Goal: Task Accomplishment & Management: Manage account settings

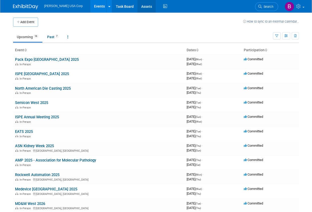
click at [138, 5] on link "Assets" at bounding box center [147, 6] width 18 height 13
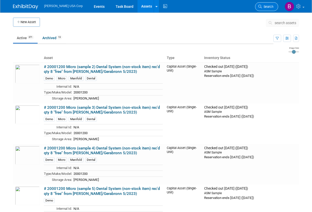
click at [262, 5] on span "Search" at bounding box center [268, 7] width 12 height 4
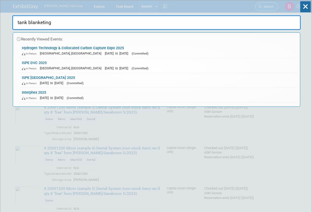
type input "tank blanketing"
click at [64, 27] on input "tank blanketing" at bounding box center [156, 22] width 289 height 15
click at [106, 24] on input "tank blanketing" at bounding box center [156, 22] width 289 height 15
click at [131, 7] on div "tank blanketing Recently Viewed Events: Hydrogen Technology & Collocated Carbon…" at bounding box center [156, 53] width 289 height 106
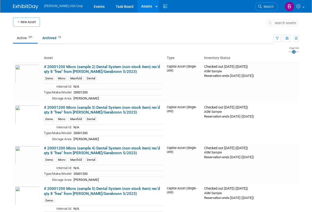
click at [138, 6] on link "Assets" at bounding box center [147, 6] width 18 height 13
click at [283, 20] on button "search assets" at bounding box center [282, 23] width 33 height 8
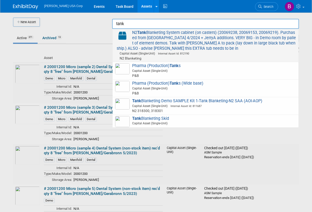
click at [193, 40] on span "N2 Tank Blanketing System cabinet (on casters) (20069238, 20069153, 20069219). …" at bounding box center [205, 45] width 181 height 30
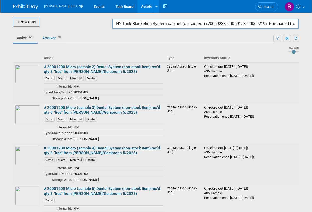
click at [226, 19] on input "N2 Tank Blanketing System cabinet (on casters) (20069238, 20069153, 20069219). …" at bounding box center [205, 24] width 187 height 10
click at [214, 22] on input "N2 Tank Blanketing System cabinet (on casters) (20069238, 20069153, 20069219). …" at bounding box center [205, 24] width 187 height 10
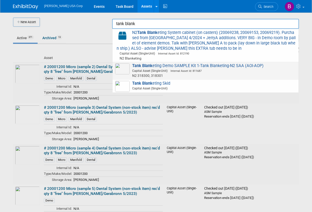
click at [172, 69] on span "Capital Asset (Single-Unit) Internal Asset Id: 811687" at bounding box center [207, 71] width 180 height 5
type input "Tank Blanketing Demo SAMPLE Kit 1-Tank Blanketing-N2 SAA (AOI-AOP)"
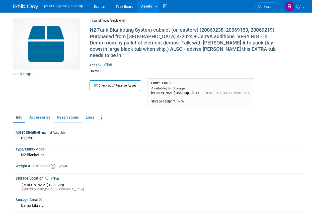
click at [75, 113] on link "Reservations" at bounding box center [68, 117] width 28 height 9
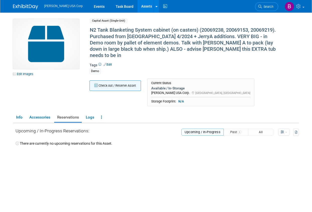
click at [131, 80] on button "Check out / Reserve Asset" at bounding box center [115, 85] width 51 height 11
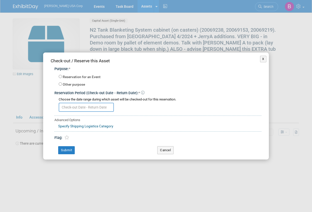
click at [79, 80] on div "Reservation for an Event" at bounding box center [160, 77] width 203 height 7
click at [78, 84] on label "Other purpose" at bounding box center [74, 84] width 22 height 5
click at [62, 84] on input "Other purpose" at bounding box center [60, 83] width 3 height 3
radio input "true"
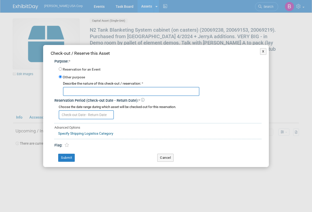
click at [85, 91] on input "text" at bounding box center [131, 91] width 137 height 9
click at [85, 91] on input "Semicon West" at bounding box center [131, 91] width 137 height 9
type input "Semicon West"
click at [75, 115] on input "text" at bounding box center [86, 114] width 55 height 9
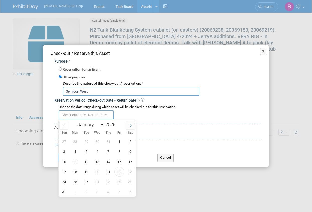
click at [132, 124] on icon at bounding box center [131, 126] width 4 height 4
select select "8"
click at [121, 162] on span "19" at bounding box center [119, 162] width 10 height 10
type input "Sep 19, 2025"
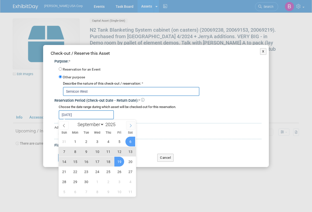
click at [132, 127] on icon at bounding box center [131, 126] width 4 height 4
select select "9"
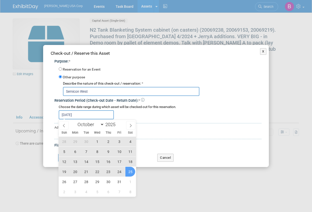
click at [129, 170] on span "25" at bounding box center [131, 172] width 10 height 10
click at [85, 112] on input "Sep 19, 2025 to Oct 25, 2025" at bounding box center [86, 114] width 55 height 9
click at [130, 161] on span "18" at bounding box center [131, 162] width 10 height 10
type input "Oct 18, 2025"
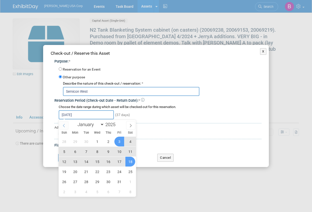
click at [66, 125] on icon at bounding box center [64, 126] width 4 height 4
select select "8"
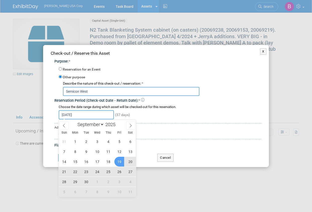
click at [117, 162] on span "19" at bounding box center [119, 162] width 10 height 10
type input "Sep 19, 2025 to Oct 18, 2025"
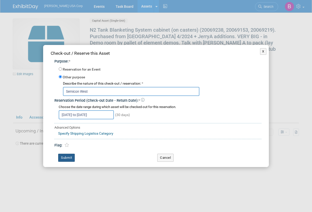
click at [65, 157] on button "Submit" at bounding box center [66, 158] width 17 height 8
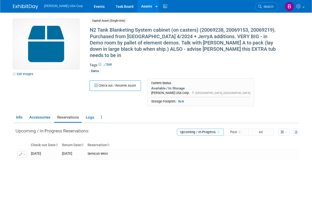
drag, startPoint x: 46, startPoint y: 1, endPoint x: 245, endPoint y: 48, distance: 204.4
click at [246, 49] on div "N2 Tank Blanketing System cabinet (on casters) (20069238, 20069153, 20069219). …" at bounding box center [183, 43] width 190 height 34
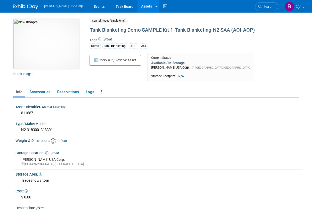
click at [223, 18] on div "10051475-10725074-2bbfb97e-42b1-448e-b7fe-1e99a59401a8.jpg Edit Images Capital …" at bounding box center [156, 128] width 294 height 231
click at [298, 5] on icon at bounding box center [300, 6] width 6 height 5
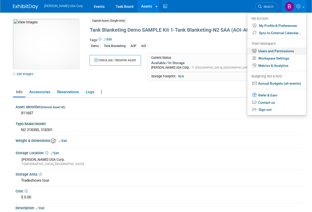
click at [271, 48] on link "Users and Permissions" at bounding box center [277, 50] width 59 height 7
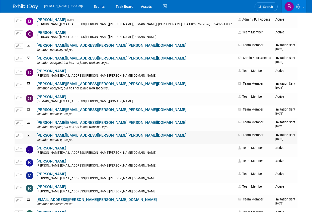
scroll to position [75, 0]
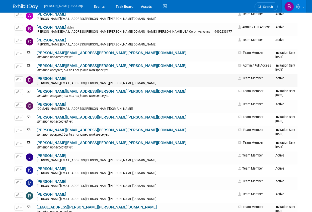
click at [21, 79] on button "button" at bounding box center [19, 79] width 9 height 6
click at [25, 87] on link "Edit" at bounding box center [35, 87] width 40 height 7
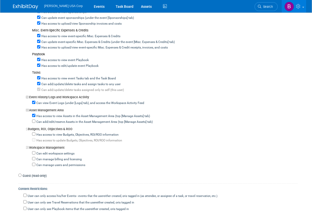
scroll to position [425, 0]
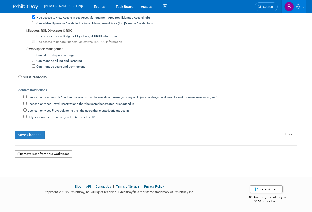
click at [35, 156] on button "Remove user from this workspace" at bounding box center [44, 154] width 58 height 8
click at [38, 172] on link "Yes" at bounding box center [38, 175] width 15 height 8
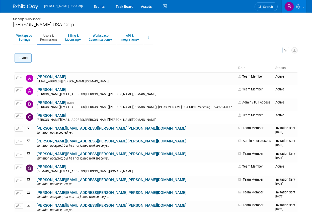
click at [24, 56] on button "Add" at bounding box center [23, 57] width 17 height 9
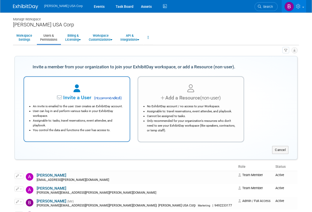
click at [86, 95] on span "Invite a User" at bounding box center [62, 98] width 60 height 6
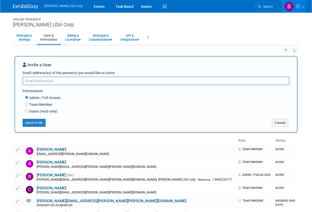
click at [30, 103] on label "Team Member" at bounding box center [40, 104] width 24 height 5
click at [28, 103] on input "Team Member" at bounding box center [26, 103] width 3 height 3
radio input "true"
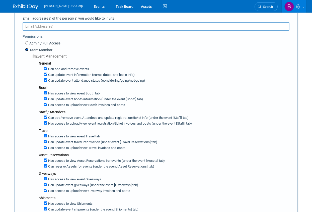
scroll to position [50, 0]
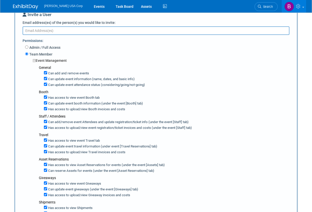
click at [48, 73] on label "Can add and remove events" at bounding box center [68, 73] width 42 height 5
click at [47, 73] on input "Can add and remove events" at bounding box center [45, 72] width 3 height 3
checkbox input "false"
click at [48, 78] on label "Can update event information (name, dates, and basic info)" at bounding box center [91, 79] width 88 height 5
click at [47, 78] on input "Can update event information (name, dates, and basic info)" at bounding box center [45, 78] width 3 height 3
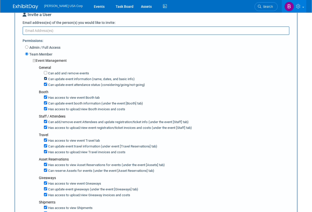
checkbox input "false"
click at [46, 73] on input "Can add and remove events" at bounding box center [45, 72] width 3 height 3
checkbox input "true"
click at [46, 78] on input "Can update event information (name, dates, and basic info)" at bounding box center [45, 78] width 3 height 3
checkbox input "true"
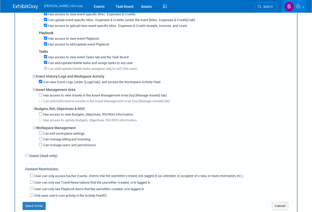
scroll to position [301, 0]
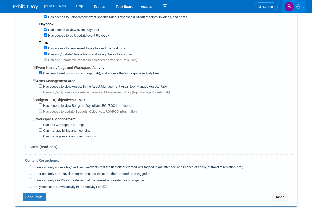
click at [39, 87] on div "Has access to view Assets in the Asset Management Area (top [Manage Assets] tab…" at bounding box center [163, 89] width 261 height 12
click at [41, 86] on input "Has access to view Assets in the Asset Management Area (top [Manage Assets] tab)" at bounding box center [40, 85] width 3 height 3
checkbox input "true"
click at [42, 93] on input "Can add/edit/reserve Assets in the Asset Management Area (top [Manage Assets] t…" at bounding box center [40, 91] width 3 height 3
checkbox input "true"
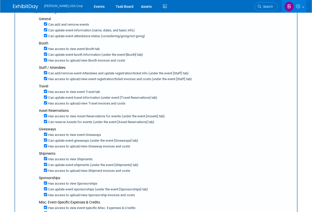
scroll to position [25, 0]
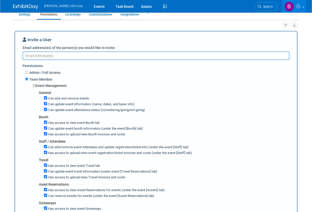
click at [45, 55] on textarea "Email address(es) of the person(s) you would like to invite:" at bounding box center [156, 55] width 267 height 9
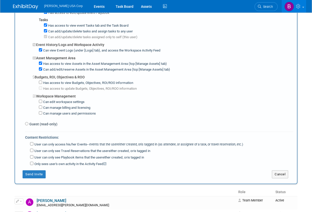
scroll to position [377, 0]
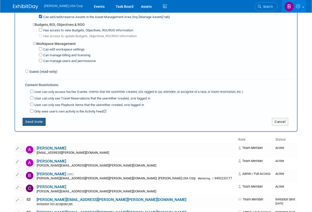
type textarea "[EMAIL_ADDRESS][PERSON_NAME][PERSON_NAME][DOMAIN_NAME]"
click at [37, 123] on button "Send Invite" at bounding box center [34, 122] width 23 height 8
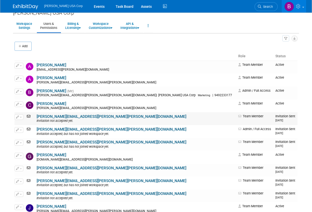
scroll to position [0, 0]
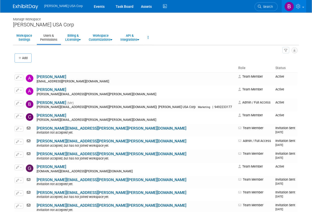
drag, startPoint x: 202, startPoint y: 24, endPoint x: 101, endPoint y: 6, distance: 102.5
click at [202, 24] on div "[PERSON_NAME] USA Corp" at bounding box center [156, 25] width 286 height 6
click at [36, 9] on img at bounding box center [25, 6] width 25 height 5
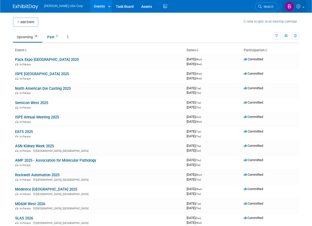
click at [301, 7] on icon at bounding box center [300, 6] width 6 height 5
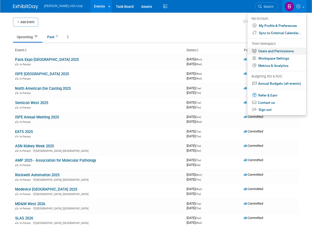
click at [271, 52] on link "Users and Permissions" at bounding box center [277, 50] width 59 height 7
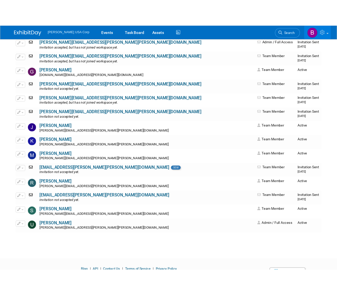
scroll to position [82, 0]
